Goal: Information Seeking & Learning: Learn about a topic

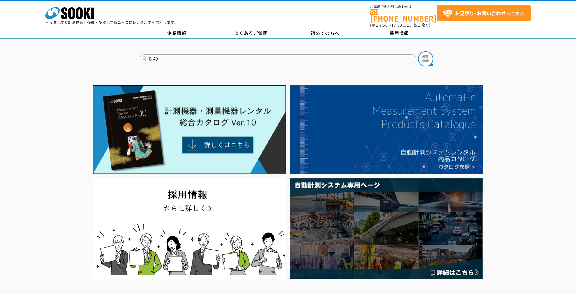
type input "B-40"
click at [418, 51] on button at bounding box center [425, 58] width 15 height 15
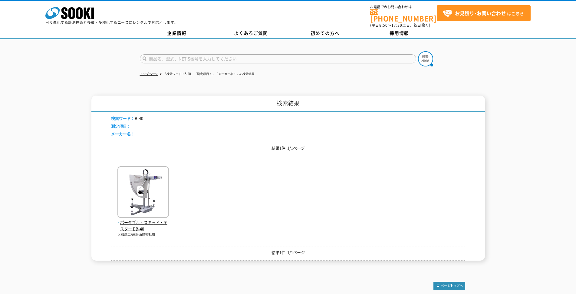
click at [167, 55] on input "text" at bounding box center [278, 58] width 277 height 9
type input "B40"
click at [418, 51] on button at bounding box center [425, 58] width 15 height 15
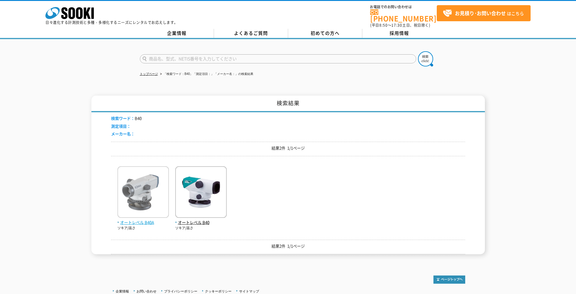
click at [138, 219] on span "オートレベル B40A" at bounding box center [143, 222] width 51 height 6
